Goal: Task Accomplishment & Management: Use online tool/utility

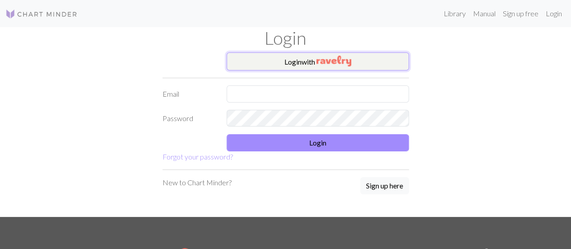
click at [315, 61] on button "Login with" at bounding box center [317, 61] width 182 height 18
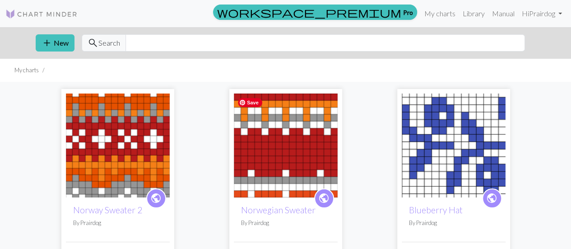
click at [287, 146] on img at bounding box center [286, 145] width 104 height 104
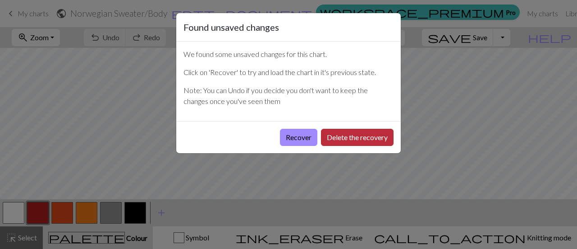
click at [371, 134] on button "Delete the recovery" at bounding box center [357, 137] width 73 height 17
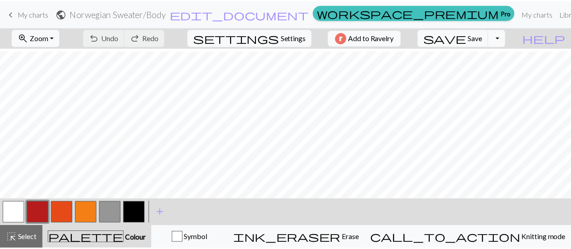
scroll to position [115, 0]
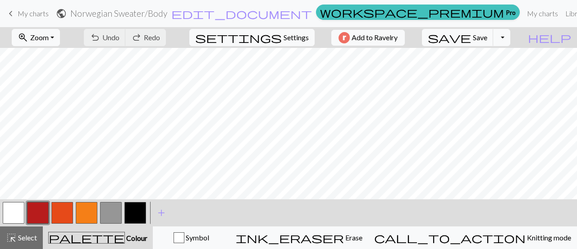
click at [30, 14] on span "My charts" at bounding box center [33, 13] width 31 height 9
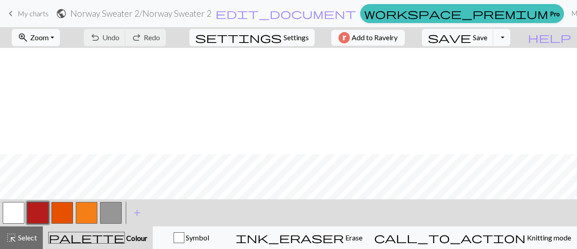
scroll to position [107, 0]
click at [106, 209] on button "button" at bounding box center [111, 213] width 22 height 22
click at [41, 210] on button "button" at bounding box center [38, 213] width 22 height 22
click at [116, 213] on button "button" at bounding box center [111, 213] width 22 height 22
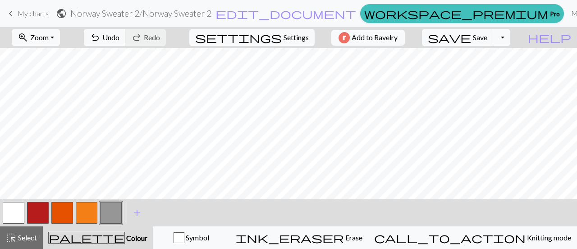
click at [63, 212] on button "button" at bounding box center [62, 213] width 22 height 22
click at [120, 40] on span "Undo" at bounding box center [110, 37] width 17 height 9
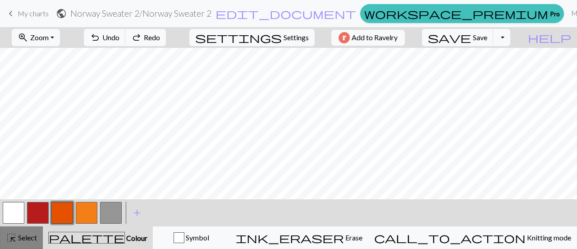
click at [30, 235] on span "Select" at bounding box center [27, 237] width 20 height 9
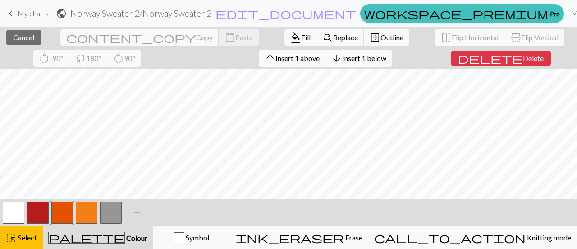
click at [326, 65] on button "arrow_downward Insert 1 below" at bounding box center [359, 58] width 67 height 17
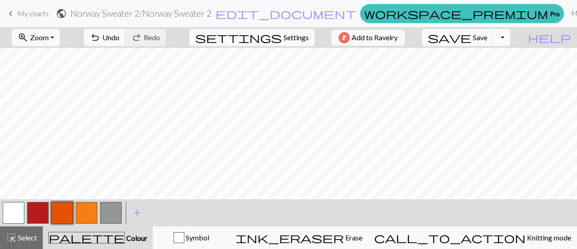
click at [44, 214] on button "button" at bounding box center [38, 213] width 22 height 22
click at [494, 41] on button "save Save Save" at bounding box center [458, 37] width 72 height 17
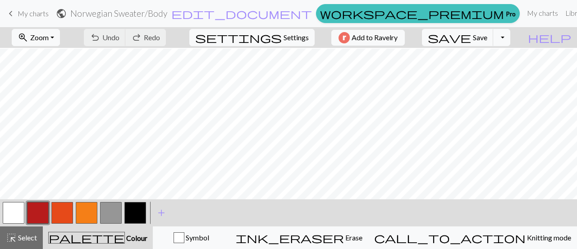
scroll to position [312, 0]
click at [488, 37] on span "Save" at bounding box center [480, 37] width 14 height 9
